Goal: Transaction & Acquisition: Book appointment/travel/reservation

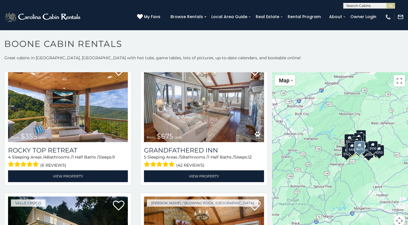
scroll to position [288, 0]
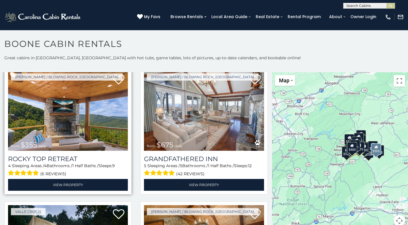
click at [77, 126] on img at bounding box center [68, 110] width 120 height 80
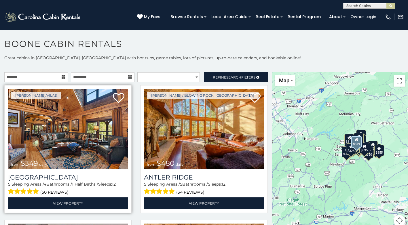
click at [70, 139] on img at bounding box center [68, 129] width 120 height 80
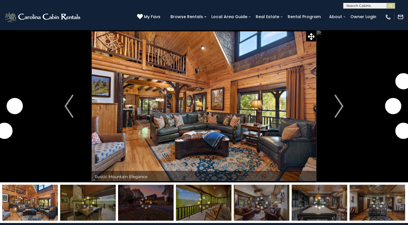
click at [85, 209] on img at bounding box center [88, 203] width 56 height 36
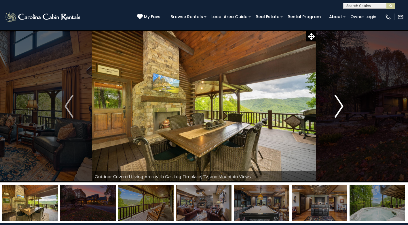
click at [339, 108] on img "Next" at bounding box center [339, 106] width 9 height 23
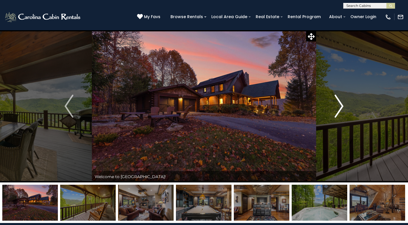
click at [339, 108] on img "Next" at bounding box center [339, 106] width 9 height 23
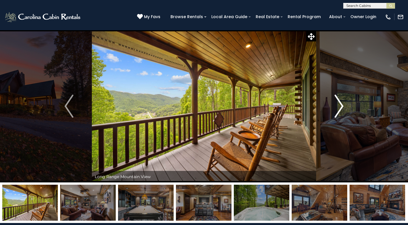
click at [339, 108] on img "Next" at bounding box center [339, 106] width 9 height 23
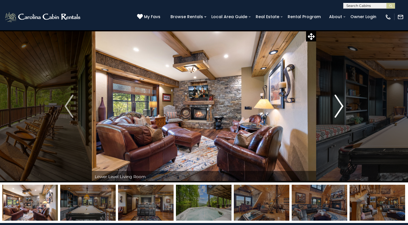
click at [339, 108] on img "Next" at bounding box center [339, 106] width 9 height 23
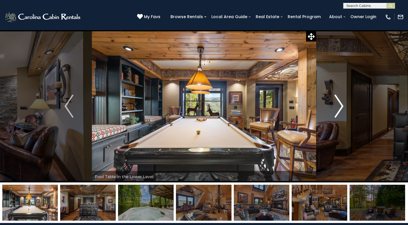
click at [339, 108] on img "Next" at bounding box center [339, 106] width 9 height 23
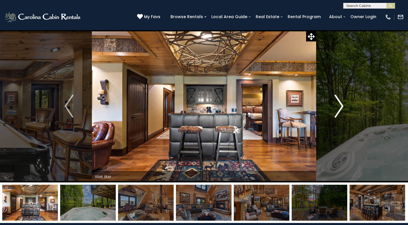
click at [339, 108] on img "Next" at bounding box center [339, 106] width 9 height 23
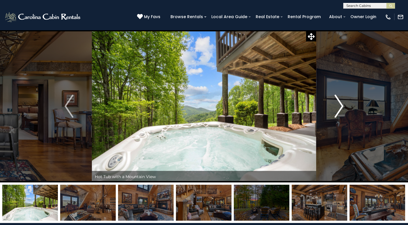
click at [339, 108] on img "Next" at bounding box center [339, 106] width 9 height 23
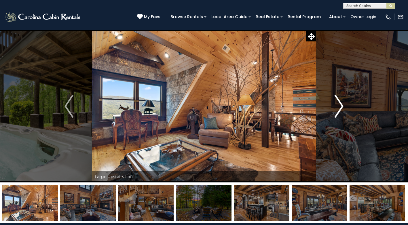
click at [339, 108] on img "Next" at bounding box center [339, 106] width 9 height 23
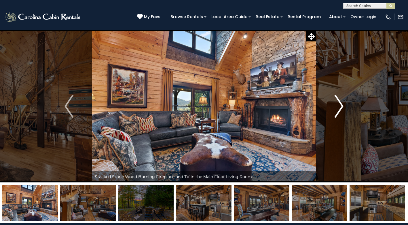
click at [339, 108] on img "Next" at bounding box center [339, 106] width 9 height 23
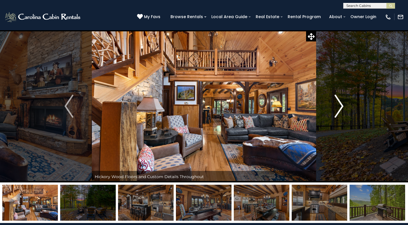
click at [339, 108] on img "Next" at bounding box center [339, 106] width 9 height 23
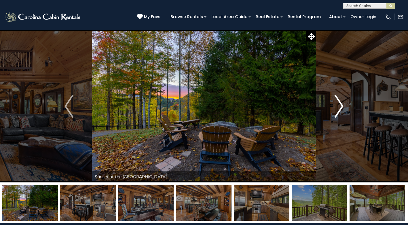
click at [339, 108] on img "Next" at bounding box center [339, 106] width 9 height 23
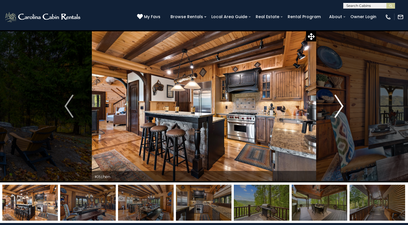
click at [339, 108] on img "Next" at bounding box center [339, 106] width 9 height 23
